Goal: Feedback & Contribution: Leave review/rating

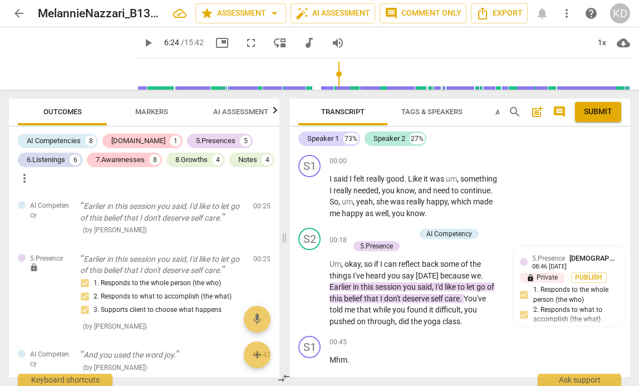
scroll to position [1390, 0]
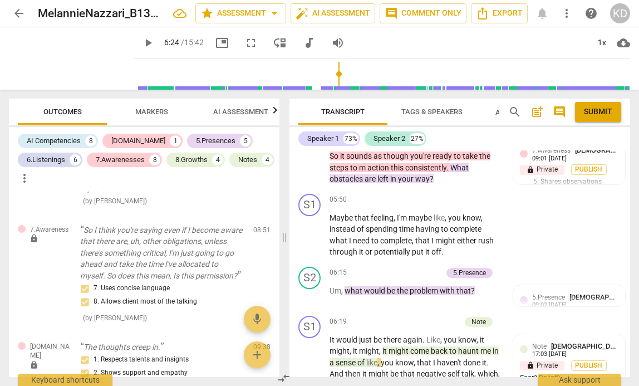
type input "5"
click at [138, 75] on input "range" at bounding box center [384, 74] width 492 height 36
click at [141, 45] on span "play_arrow" at bounding box center [147, 42] width 13 height 13
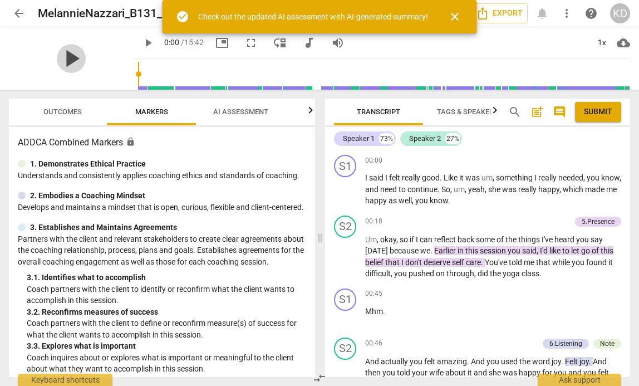
click at [65, 55] on span "play_arrow" at bounding box center [71, 58] width 29 height 29
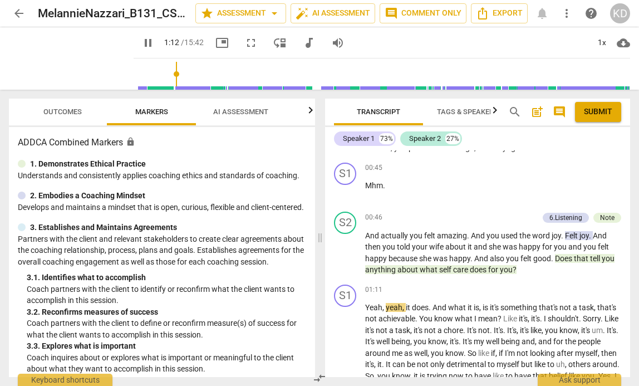
scroll to position [114, 0]
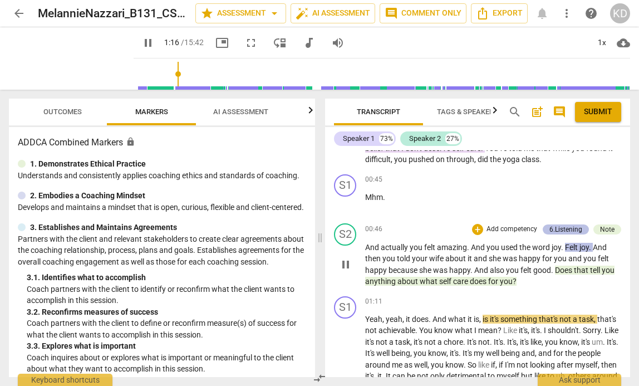
click at [557, 231] on div "6.Listening" at bounding box center [566, 229] width 33 height 10
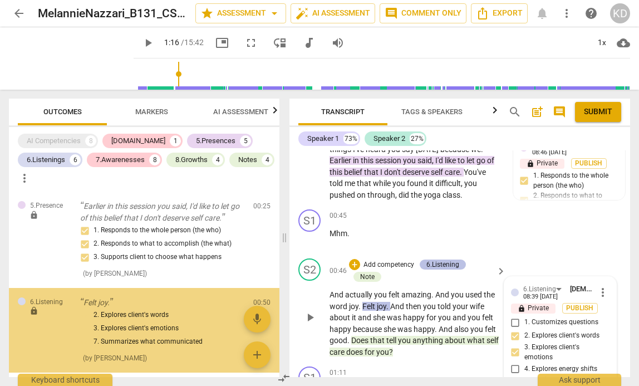
type input "77"
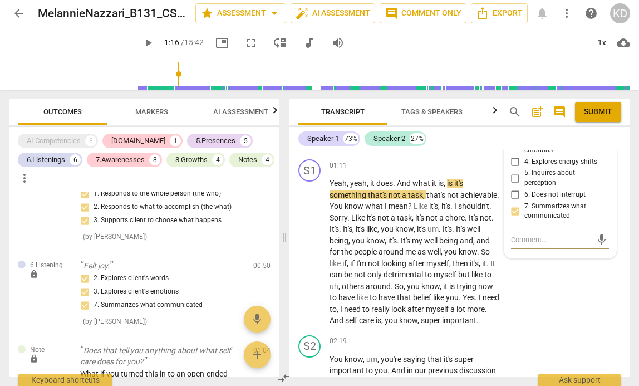
scroll to position [322, 0]
type textarea "T"
type textarea "Th"
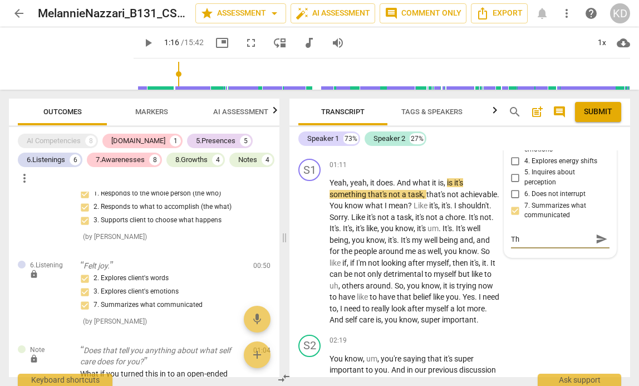
type textarea "Thi"
type textarea "This"
type textarea "This i"
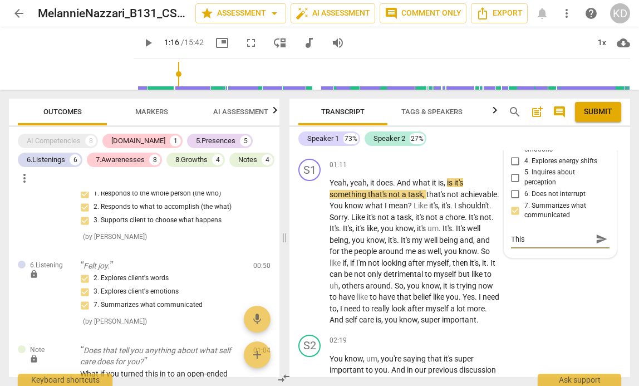
type textarea "This i"
type textarea "This is"
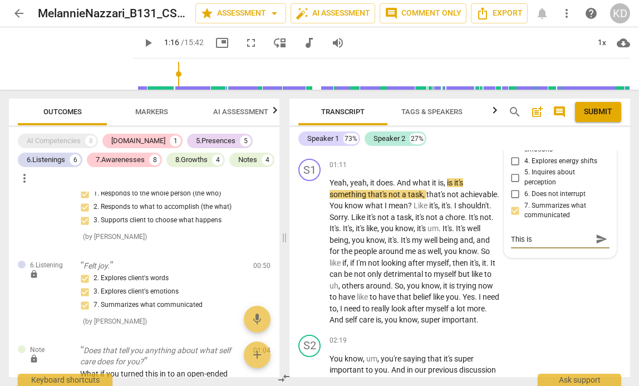
type textarea "This is a"
type textarea "This is a l"
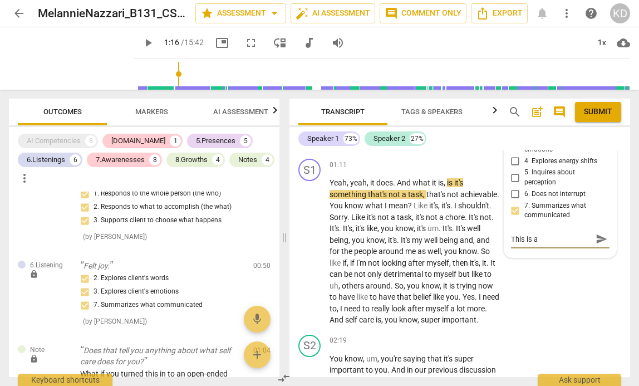
type textarea "This is a l"
type textarea "This is a lo"
type textarea "This is a lov"
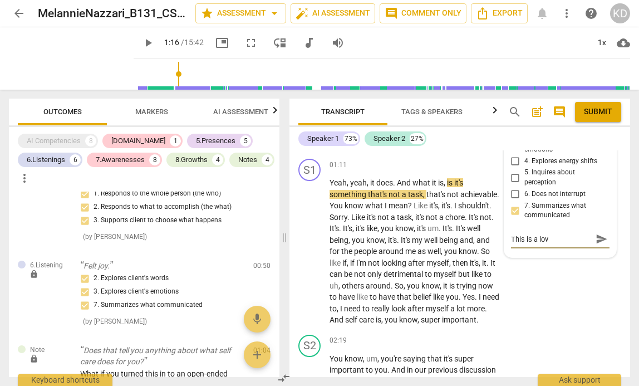
type textarea "This is a love"
type textarea "This is a lovel"
type textarea "This is a lovely"
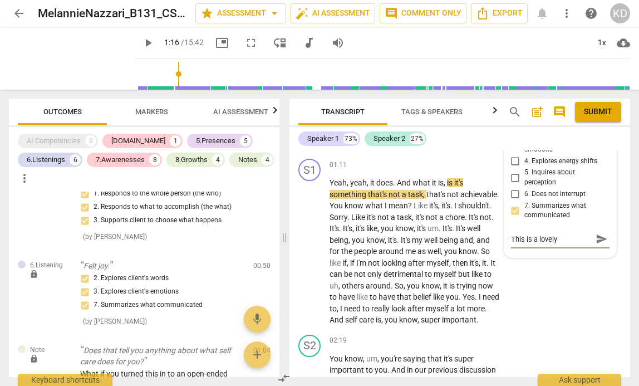
type textarea "This is a lovely"
type textarea "This is a lovely r"
type textarea "This is a lovely re"
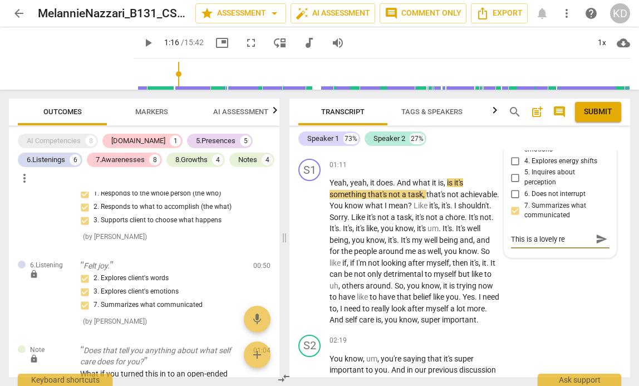
type textarea "This is a lovely ref"
type textarea "This is a lovely refe"
type textarea "This is a lovely refel"
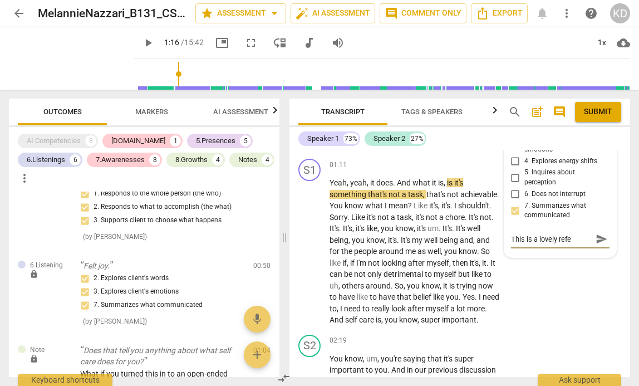
type textarea "This is a lovely refel"
type textarea "This is a lovely refelx"
type textarea "This is a lovely refelxe"
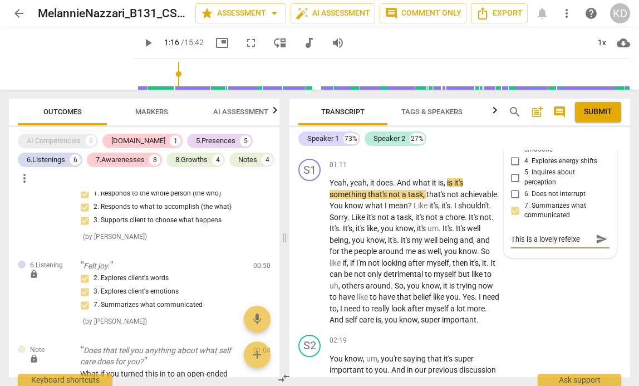
type textarea "This is a lovely refelx"
type textarea "This is a lovely refel"
type textarea "This is a lovely refelc"
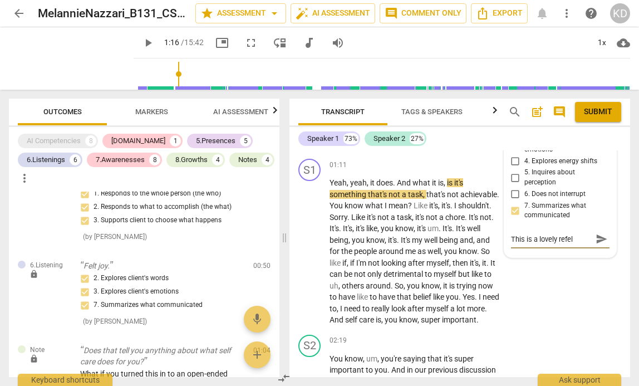
type textarea "This is a lovely refelc"
type textarea "This is a lovely refelct"
type textarea "This is a lovely refelcti"
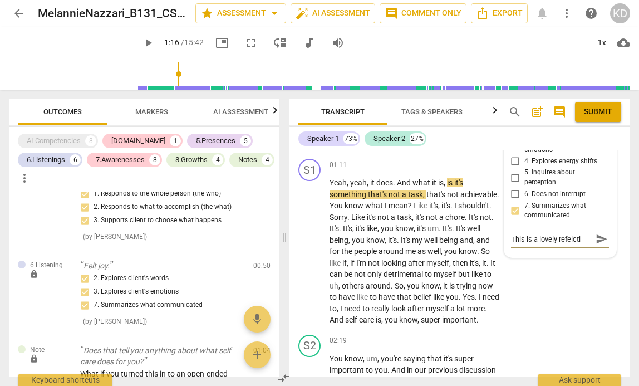
type textarea "This is a lovely refelctio"
type textarea "This is a lovely refelction"
type textarea "This is a lovely refelction o"
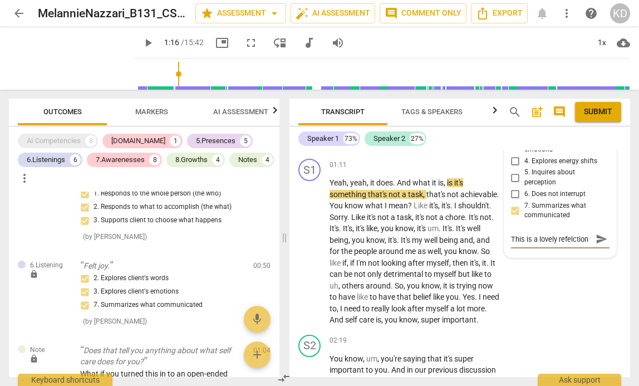
type textarea "This is a lovely refelction o"
type textarea "This is a lovely refelction of"
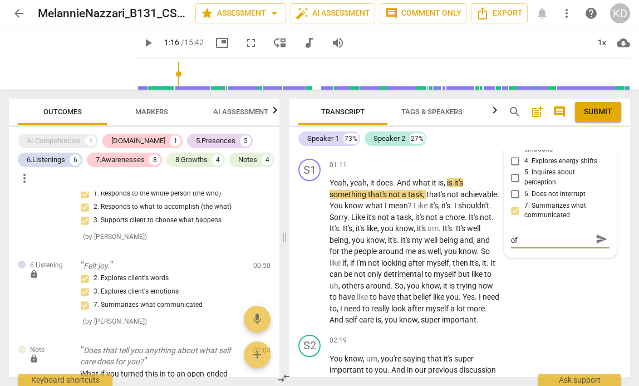
type textarea "This is a lovely refelction of"
type textarea "This is a lovely refelction o"
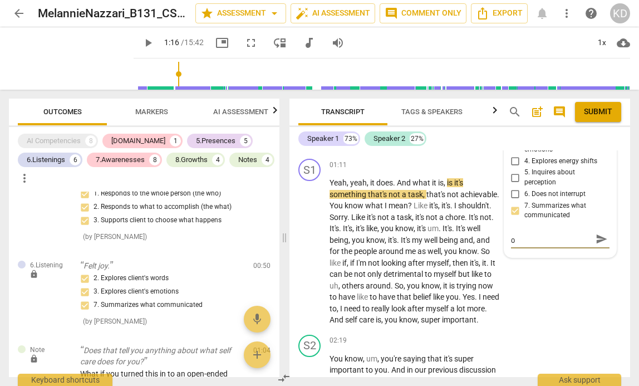
type textarea "This is a lovely refelction"
type textarea "This is a lovely refelctio"
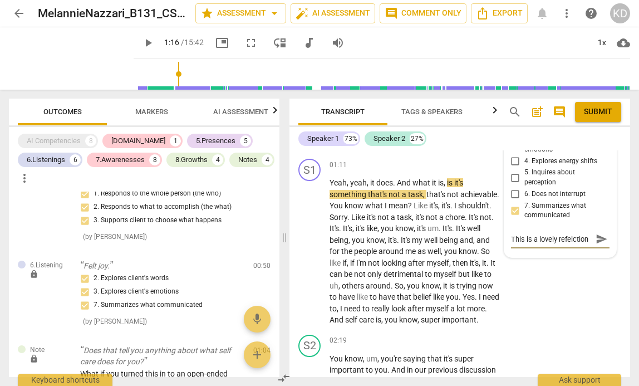
type textarea "This is a lovely refelctio"
type textarea "This is a lovely refelcti"
type textarea "This is a lovely refelct"
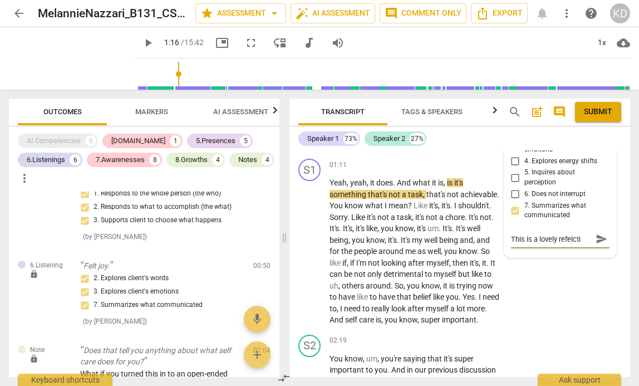
type textarea "This is a lovely refelct"
type textarea "This is a lovely refelc"
type textarea "This is a lovely refel"
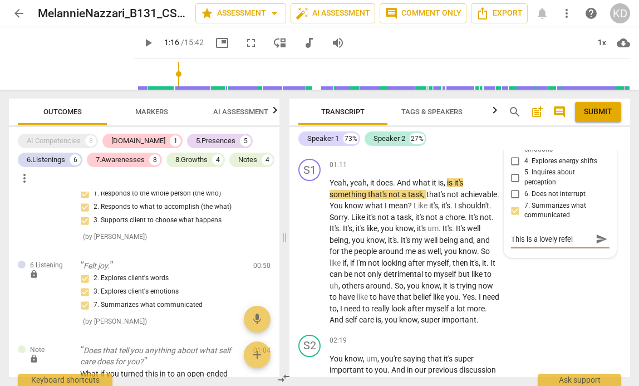
type textarea "This is a lovely refe"
type textarea "This is a lovely ref"
type textarea "This is a lovely refl"
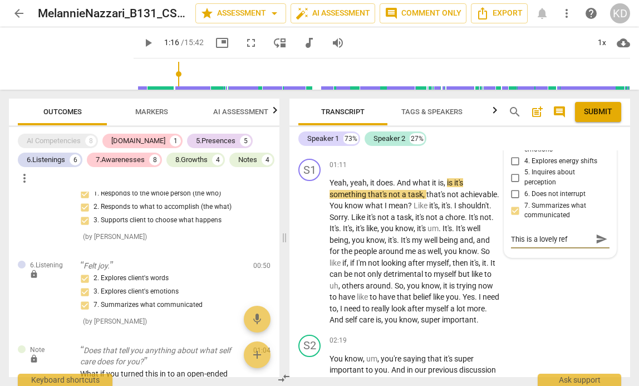
type textarea "This is a lovely refl"
type textarea "This is a lovely refle"
type textarea "This is a lovely reflec"
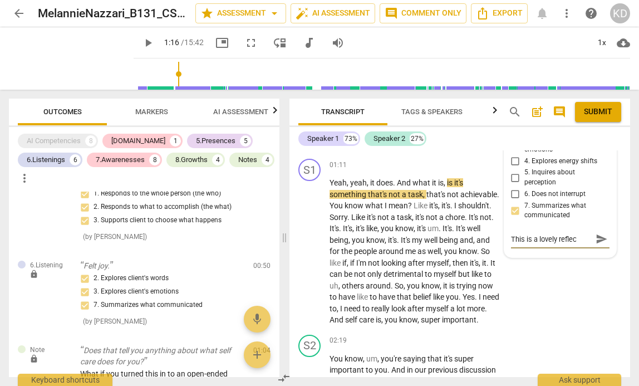
type textarea "This is a lovely reflect"
type textarea "This is a lovely reflecti"
type textarea "This is a lovely reflectio"
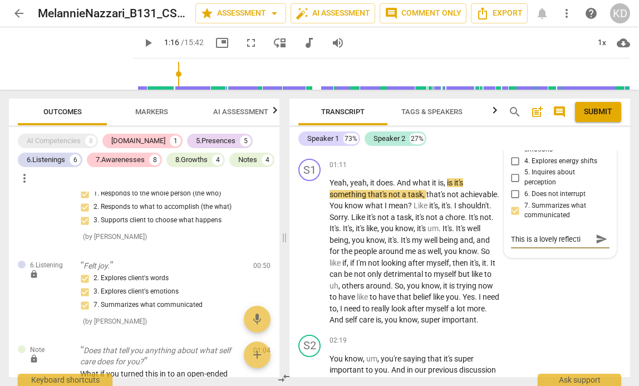
type textarea "This is a lovely reflectio"
type textarea "This is a lovely reflection"
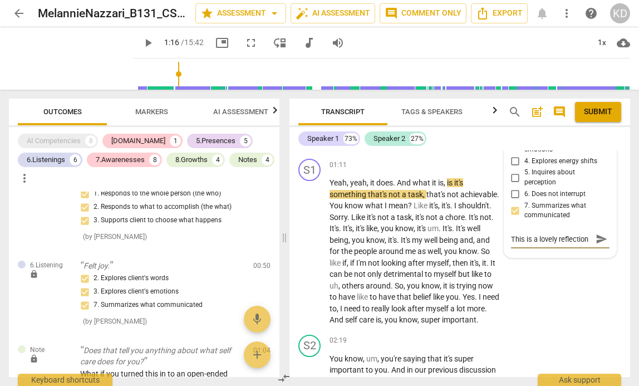
type textarea "This is a lovely reflection o"
type textarea "This is a lovely reflection of"
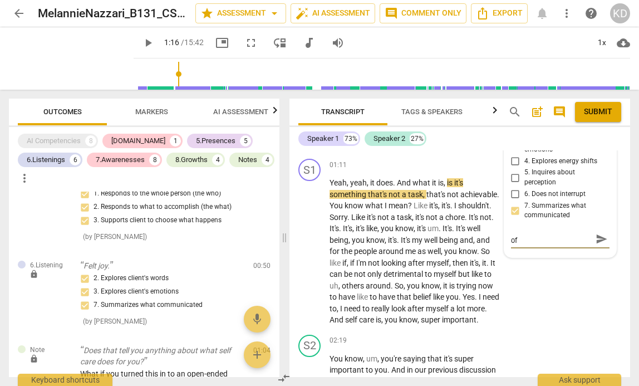
type textarea "This is a lovely reflection of"
type textarea "This is a lovely reflection of w"
type textarea "This is a lovely reflection of wh"
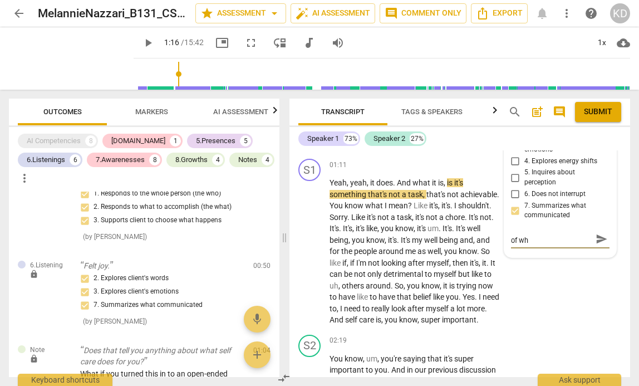
type textarea "This is a lovely reflection of wha"
type textarea "This is a lovely reflection of what"
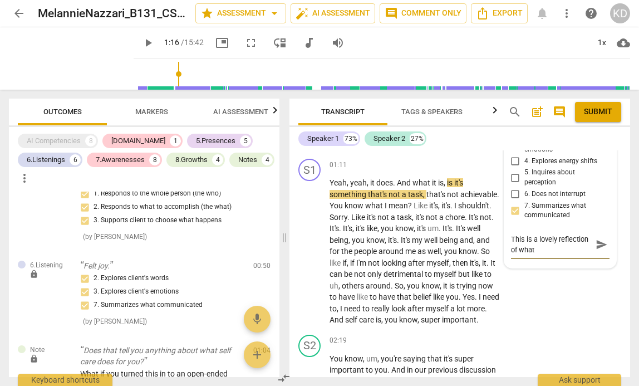
type textarea "This is a lovely reflection of what"
type textarea "This is a lovely reflection of what y"
type textarea "This is a lovely reflection of what yo"
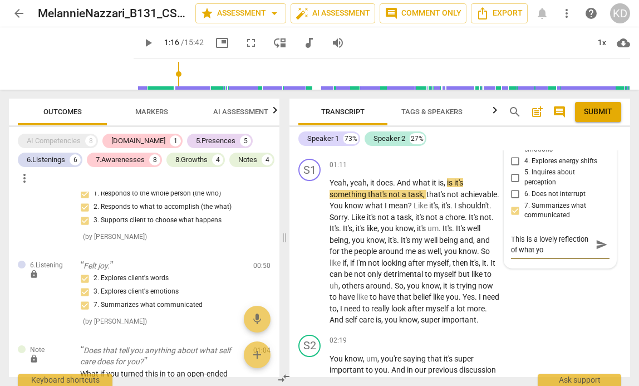
type textarea "This is a lovely reflection of what you"
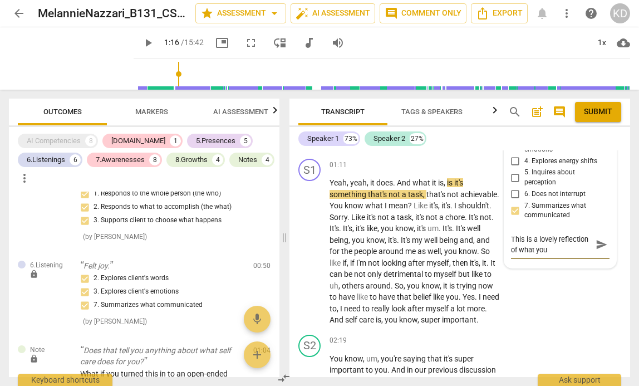
type textarea "This is a lovely reflection of what you"
type textarea "This is a lovely reflection of what your"
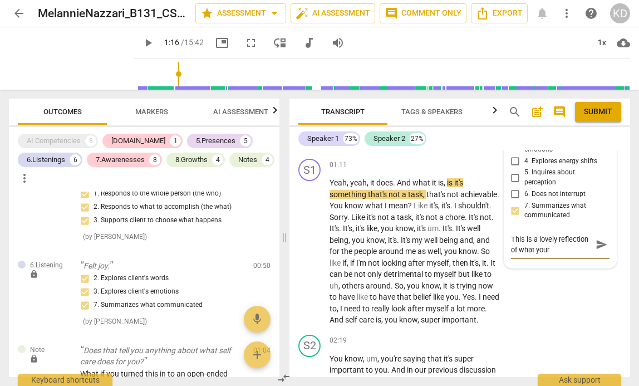
type textarea "This is a lovely reflection of what your c"
type textarea "This is a lovely reflection of what your cl"
type textarea "This is a lovely reflection of what your cli"
type textarea "This is a lovely reflection of what your clie"
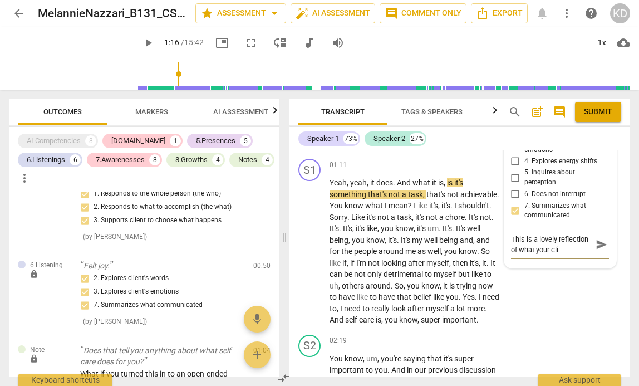
type textarea "This is a lovely reflection of what your clie"
type textarea "This is a lovely reflection of what your clien"
type textarea "This is a lovely reflection of what your client"
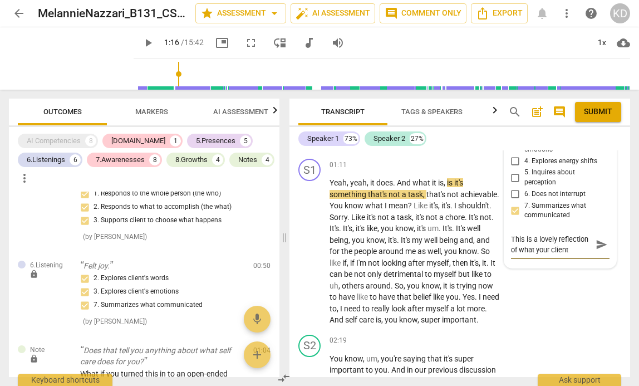
type textarea "This is a lovely reflection of what your clien"
type textarea "This is a lovely reflection of what your clie"
type textarea "This is a lovely reflection of what your cli"
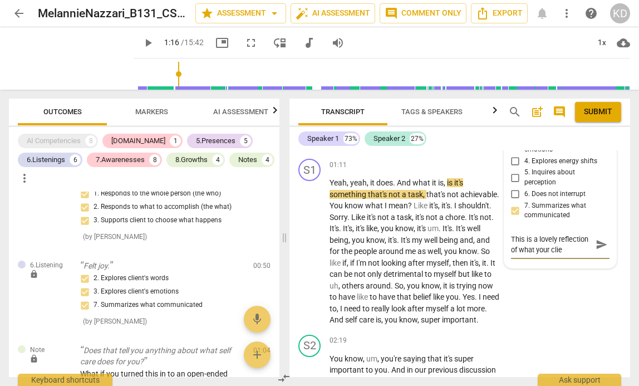
type textarea "This is a lovely reflection of what your cli"
type textarea "This is a lovely reflection of what your cl"
type textarea "This is a lovely reflection of what your c"
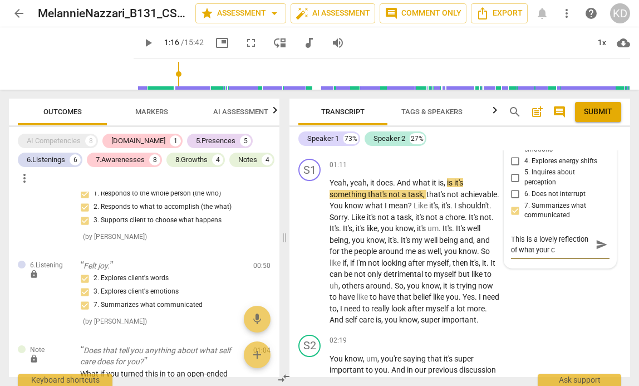
type textarea "This is a lovely reflection of what your"
type textarea "This is a lovely reflection of what you"
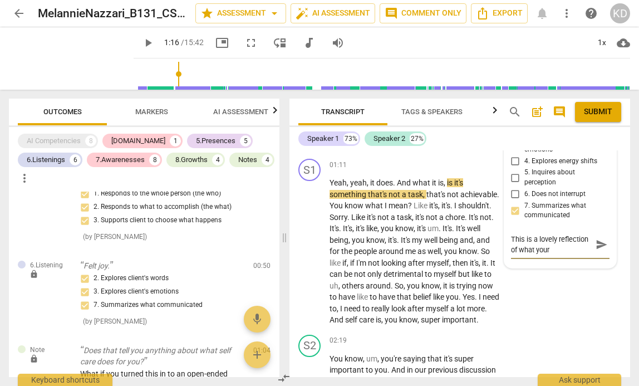
type textarea "This is a lovely reflection of what you"
type textarea "This is a lovely reflection of what yo"
type textarea "This is a lovely reflection of what y"
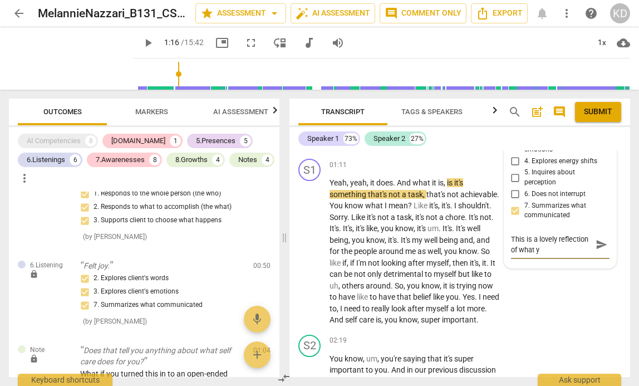
type textarea "This is a lovely reflection of what"
type textarea "This is a lovely reflection of wha"
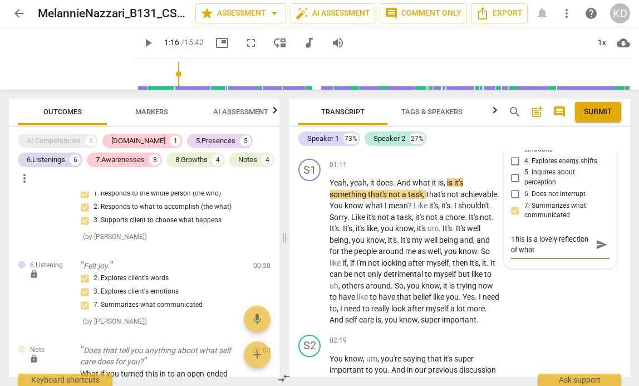
type textarea "This is a lovely reflection of wha"
type textarea "This is a lovely reflection of wh"
type textarea "This is a lovely reflection of w"
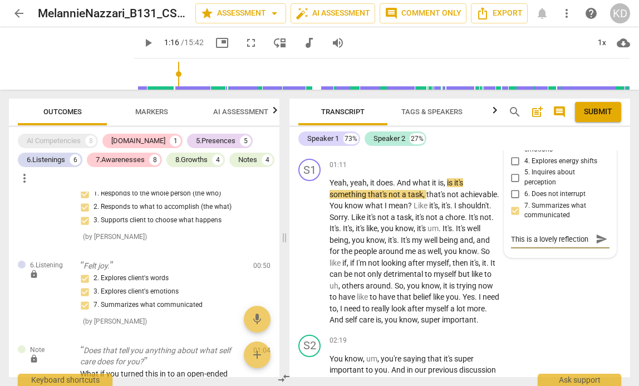
type textarea "This is a lovely reflection of"
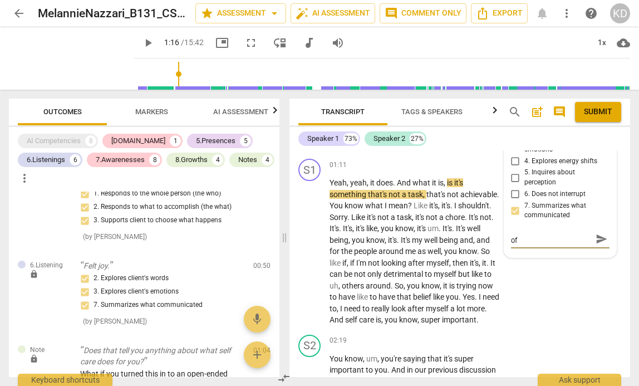
type textarea "This is a lovely reflection o"
type textarea "This is a lovely reflection"
type textarea "This is a lovely reflection a"
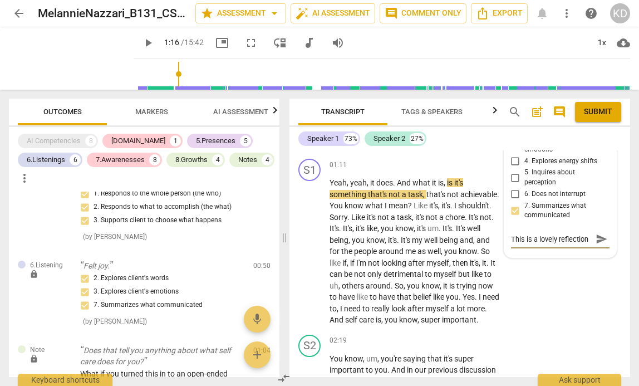
type textarea "This is a lovely reflection a"
type textarea "This is a lovely reflection an"
type textarea "This is a lovely reflection and"
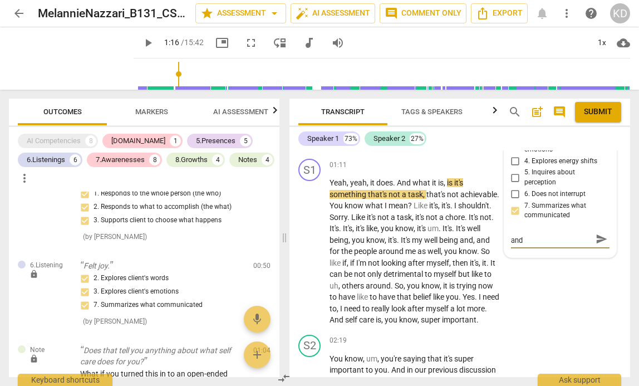
type textarea "This is a lovely reflection and"
type textarea "This is a lovely reflection and y"
type textarea "This is a lovely reflection and yo"
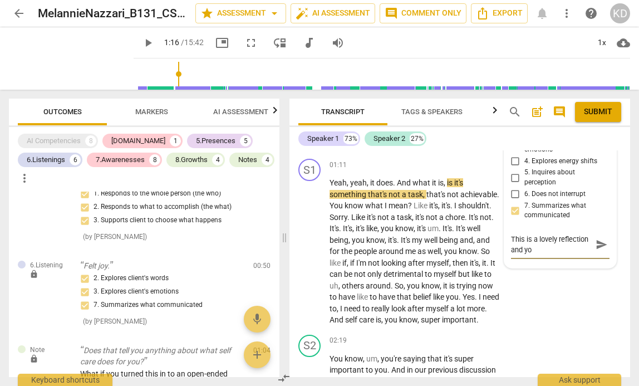
scroll to position [0, 0]
type textarea "This is a lovely reflection and you"
type textarea "This is a lovely reflection and you h"
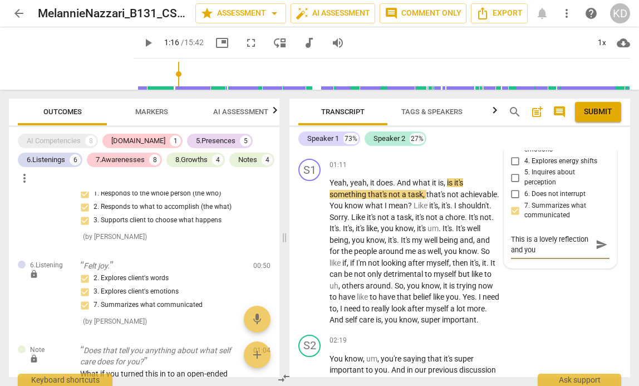
type textarea "This is a lovely reflection and you h"
type textarea "This is a lovely reflection and you ha"
type textarea "This is a lovely reflection and you hav"
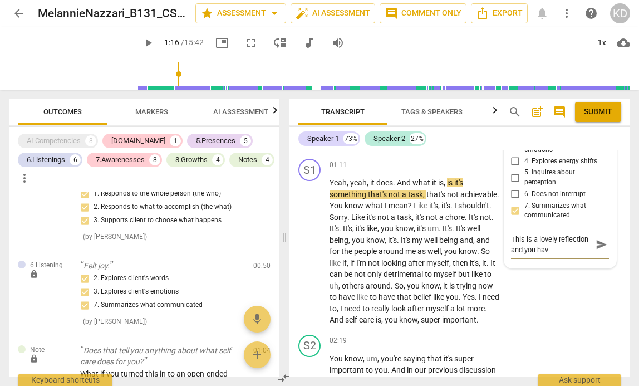
type textarea "This is a lovely reflection and you have"
click at [530, 253] on textarea "This is a lovely reflection and you have a safe presence." at bounding box center [551, 244] width 81 height 21
click at [542, 264] on textarea "This is a lovely reflection and you have a safe and warm presence." at bounding box center [551, 250] width 81 height 32
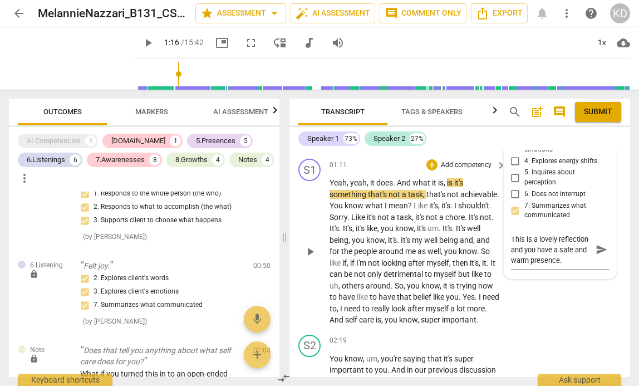
click at [486, 172] on div "01:11 + Add competency keyboard_arrow_right Yeah , yeah , it does . And what it…" at bounding box center [419, 242] width 178 height 167
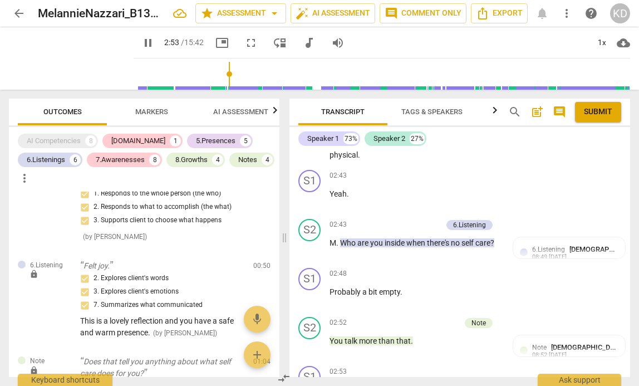
scroll to position [851, 0]
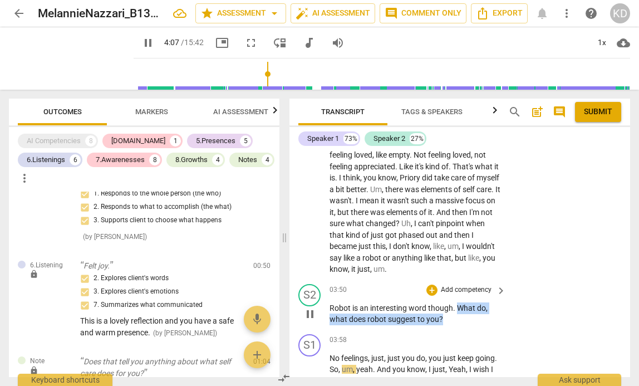
drag, startPoint x: 457, startPoint y: 321, endPoint x: 462, endPoint y: 327, distance: 7.9
click at [462, 325] on p "Robot is an interesting word though . What do , what does robot suggest to you ?" at bounding box center [415, 313] width 171 height 23
click at [429, 296] on div "+" at bounding box center [432, 290] width 11 height 11
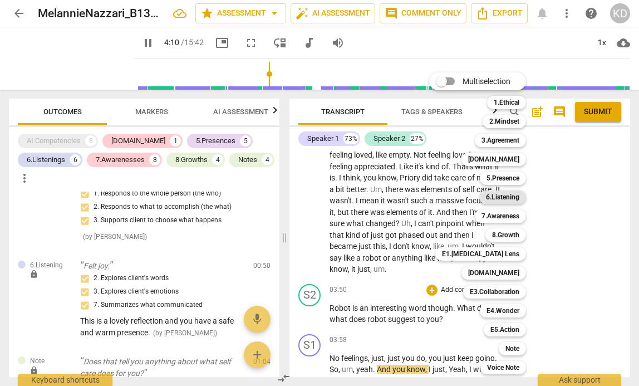
click at [504, 197] on b "6.Listening" at bounding box center [502, 196] width 33 height 13
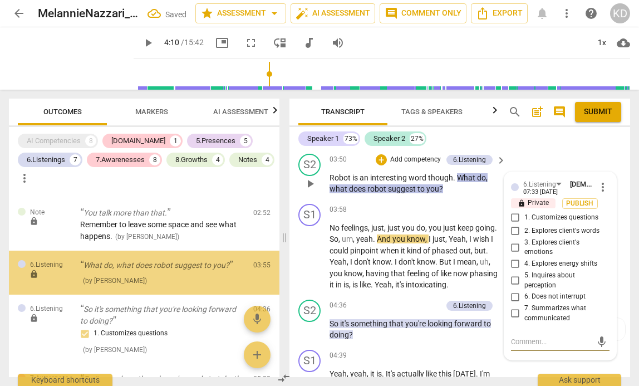
scroll to position [972, 0]
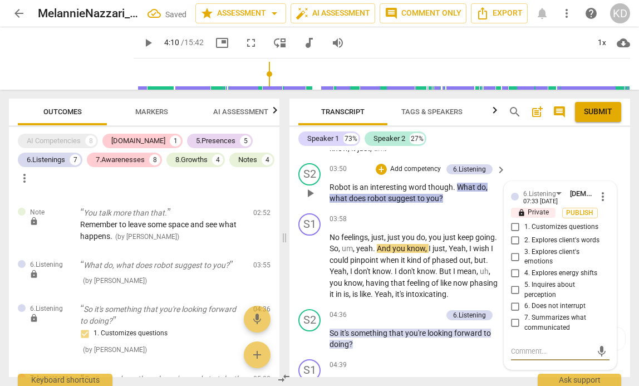
click at [513, 234] on input "1. Customizes questions" at bounding box center [516, 227] width 18 height 13
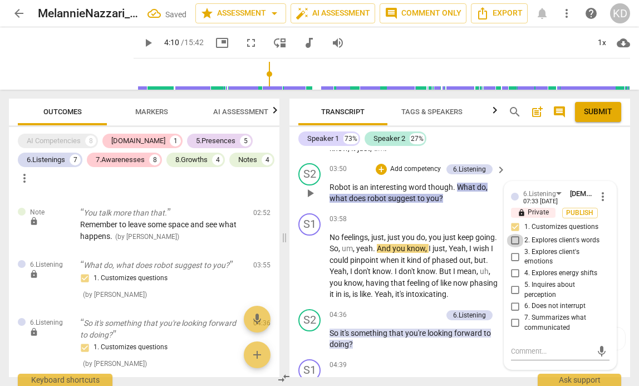
click at [513, 247] on input "2. Explores client's words" at bounding box center [516, 240] width 18 height 13
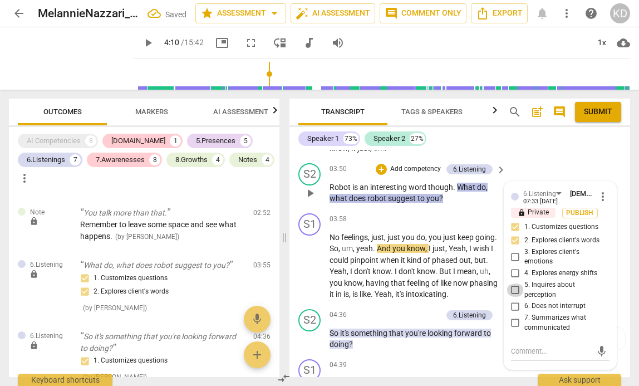
click at [513, 297] on input "5. Inquires about perception" at bounding box center [516, 289] width 18 height 13
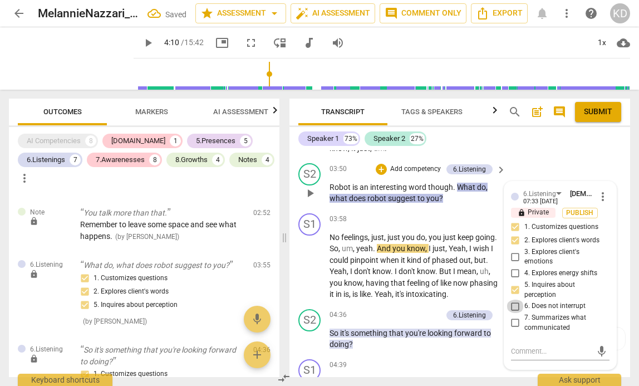
click at [514, 313] on input "6. Does not interrupt" at bounding box center [516, 306] width 18 height 13
click at [292, 266] on div "S1 play_arrow pause 03:58 + Add competency keyboard_arrow_right No feelings , j…" at bounding box center [460, 257] width 341 height 96
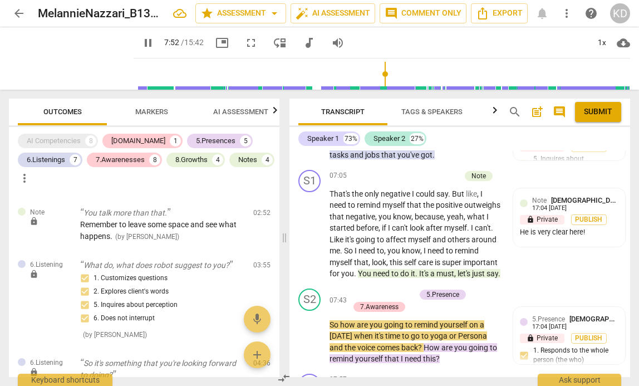
scroll to position [1939, 0]
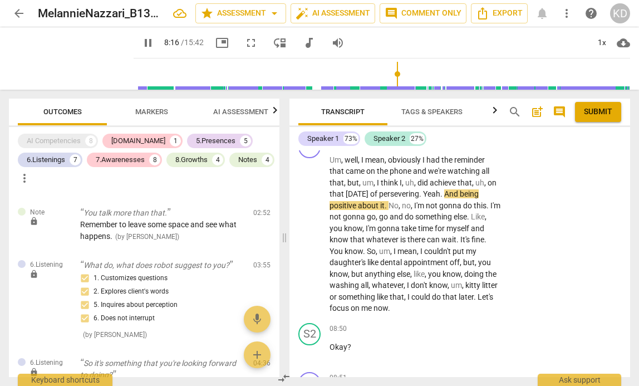
click at [141, 42] on span "pause" at bounding box center [147, 42] width 13 height 13
